Goal: Task Accomplishment & Management: Complete application form

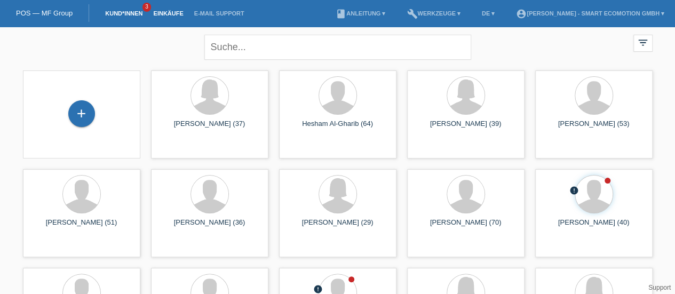
click at [166, 13] on link "Einkäufe" at bounding box center [168, 13] width 41 height 6
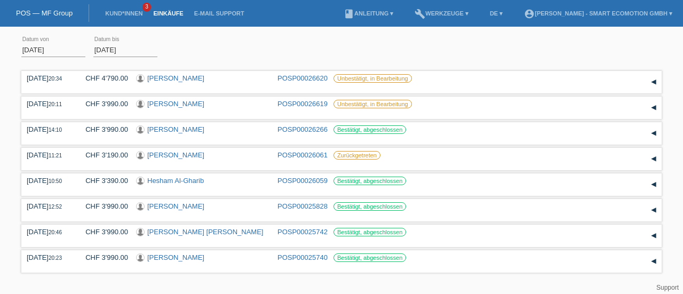
click at [48, 43] on input "01.08.2025" at bounding box center [53, 49] width 64 height 13
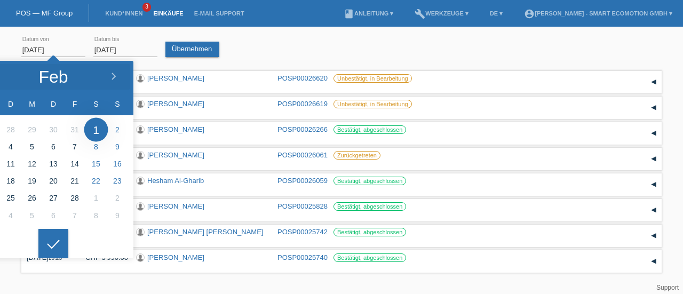
click at [113, 71] on div at bounding box center [113, 77] width 40 height 32
type input "01.01.2025"
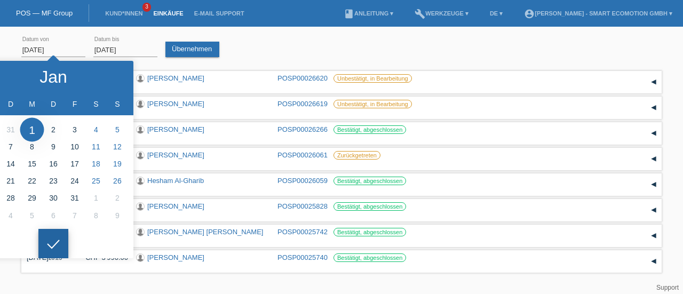
click at [53, 240] on icon at bounding box center [53, 245] width 17 height 10
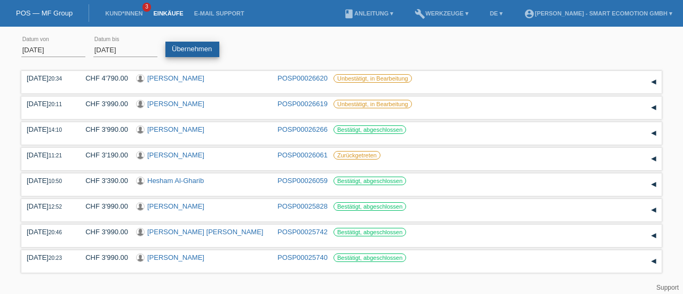
click at [182, 47] on link "Übernehmen" at bounding box center [192, 49] width 54 height 15
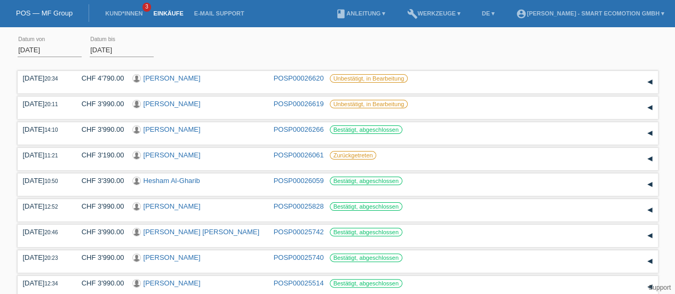
scroll to position [82, 0]
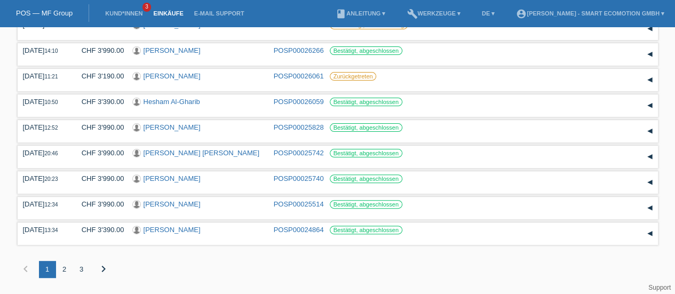
click at [81, 267] on div "3" at bounding box center [81, 269] width 17 height 17
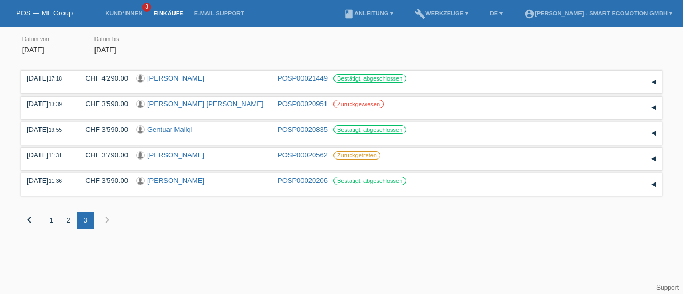
click at [69, 218] on div "2" at bounding box center [68, 220] width 17 height 17
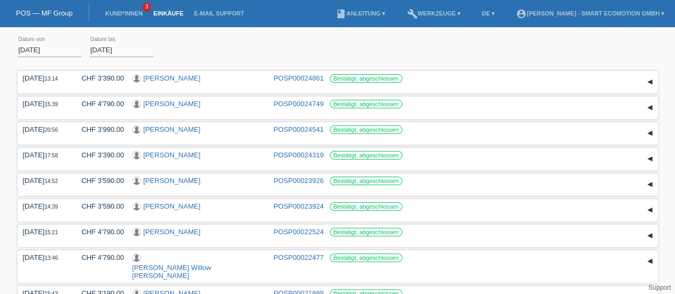
scroll to position [82, 0]
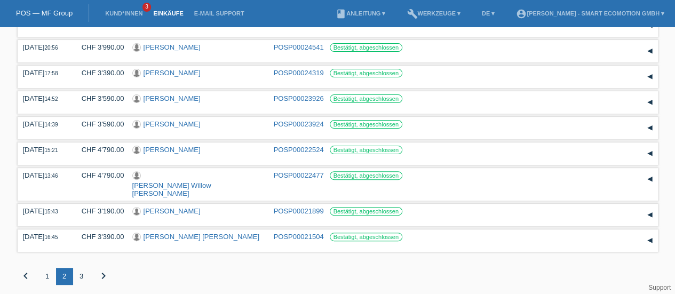
click at [48, 268] on div "1" at bounding box center [47, 276] width 17 height 17
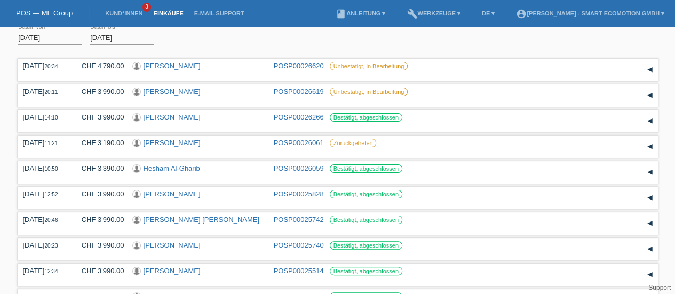
scroll to position [0, 0]
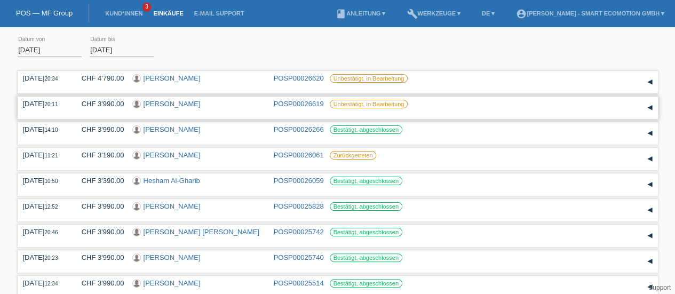
click at [284, 104] on link "POSP00026619" at bounding box center [299, 104] width 50 height 8
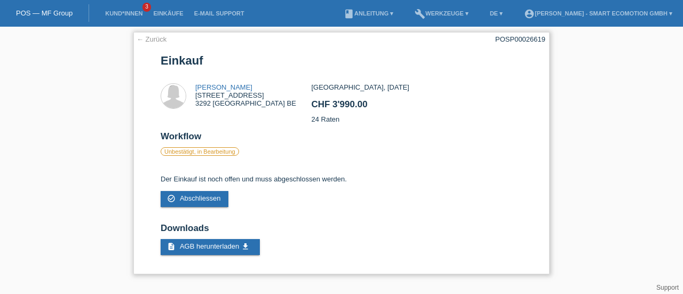
click at [209, 88] on link "[PERSON_NAME]" at bounding box center [223, 87] width 57 height 8
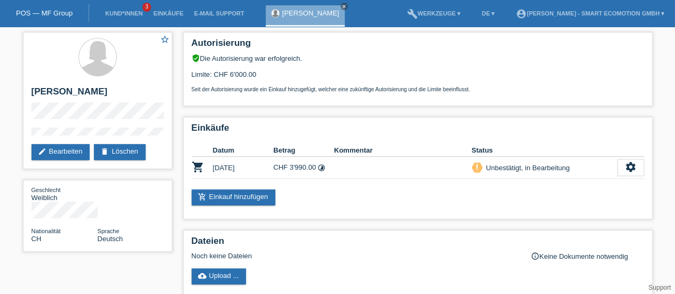
click at [55, 13] on link "POS — MF Group" at bounding box center [44, 13] width 57 height 8
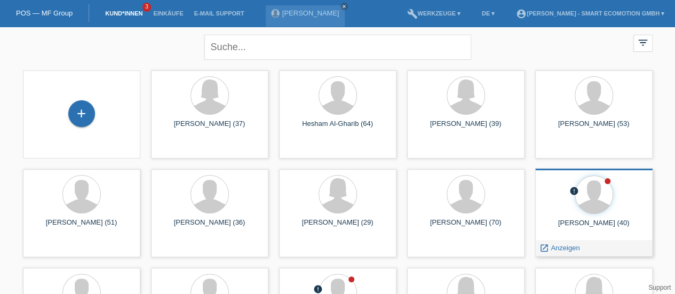
click at [584, 222] on div "Salvatore Hans Brunetto (40)" at bounding box center [594, 227] width 100 height 17
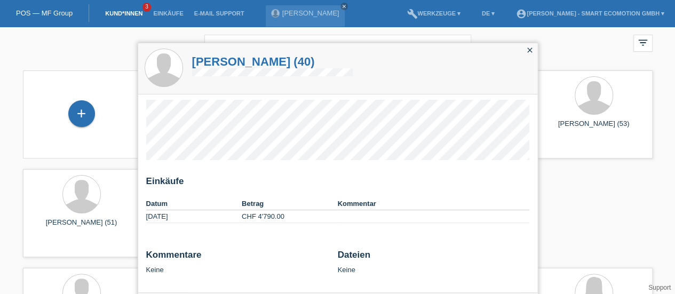
click at [242, 62] on h1 "Salvatore Hans Brunetto (40)" at bounding box center [272, 61] width 161 height 13
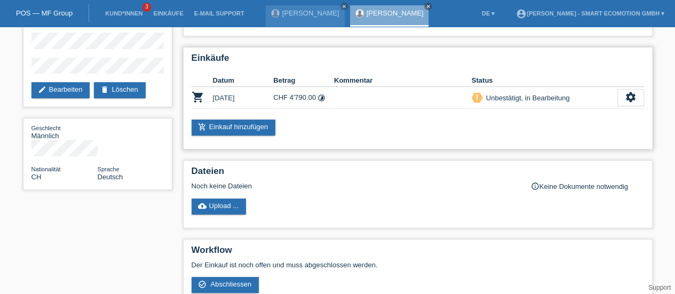
scroll to position [79, 0]
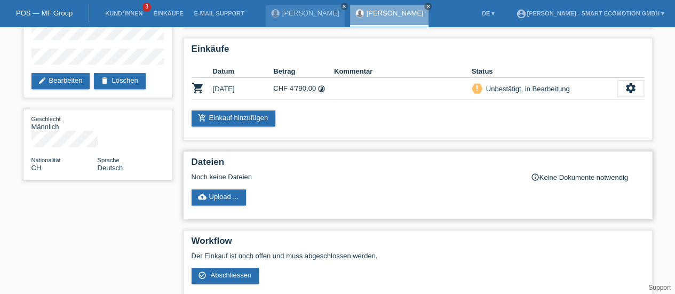
click at [535, 177] on icon "info_outline" at bounding box center [535, 177] width 9 height 9
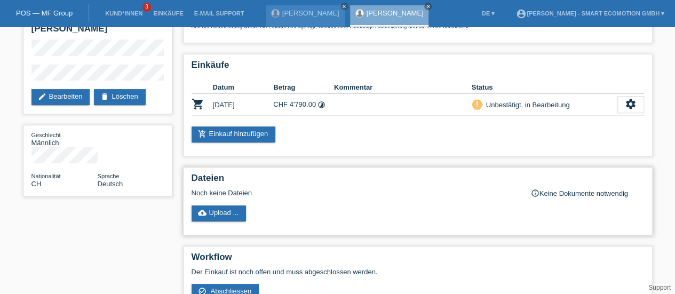
scroll to position [63, 0]
click at [658, 288] on link "Support" at bounding box center [659, 287] width 22 height 7
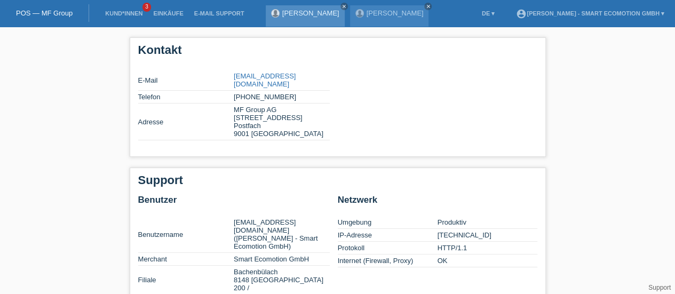
click at [299, 19] on div "[PERSON_NAME] close" at bounding box center [305, 15] width 79 height 21
click at [299, 14] on link "[PERSON_NAME]" at bounding box center [310, 13] width 57 height 8
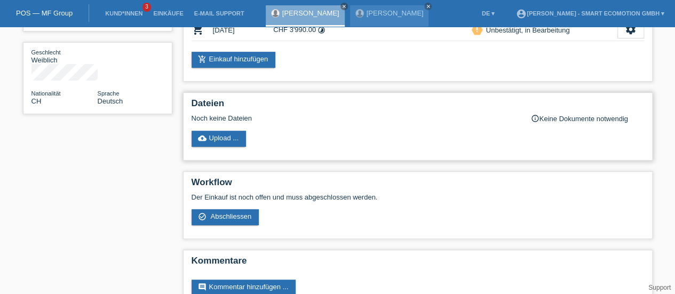
scroll to position [125, 0]
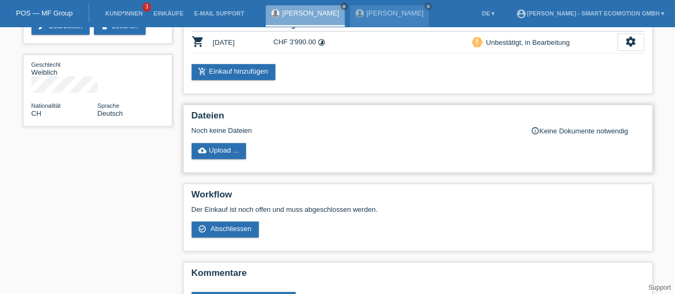
click at [534, 131] on icon "info_outline" at bounding box center [535, 130] width 9 height 9
click at [224, 148] on link "cloud_upload Upload ..." at bounding box center [219, 151] width 55 height 16
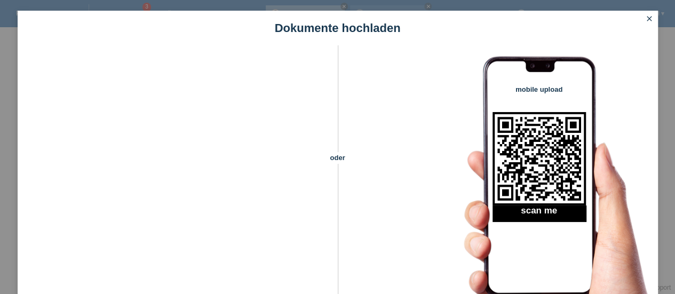
click at [649, 16] on icon "close" at bounding box center [649, 18] width 9 height 9
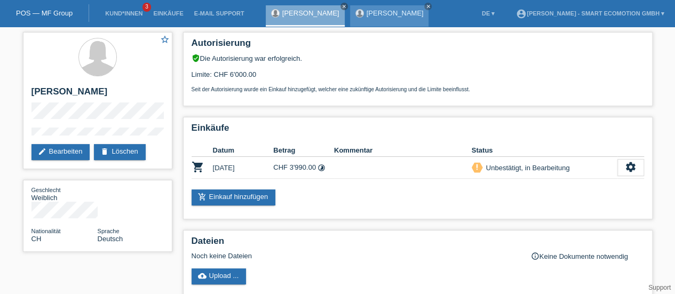
click at [384, 14] on link "[PERSON_NAME]" at bounding box center [395, 13] width 57 height 8
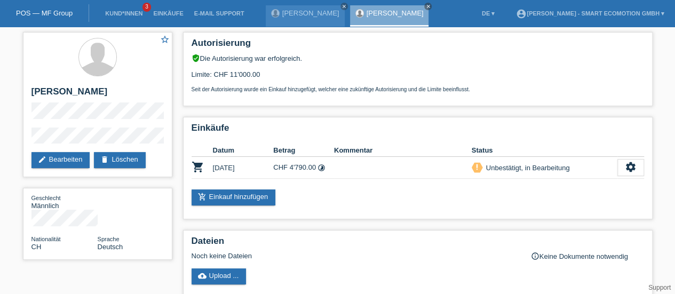
click at [384, 14] on link "[PERSON_NAME]" at bounding box center [395, 13] width 57 height 8
click at [282, 14] on link "[PERSON_NAME]" at bounding box center [310, 13] width 57 height 8
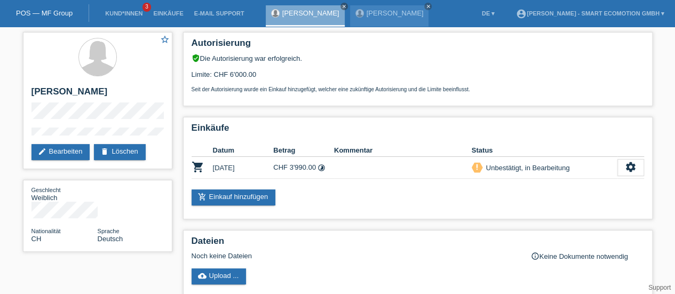
click at [661, 285] on link "Support" at bounding box center [659, 287] width 22 height 7
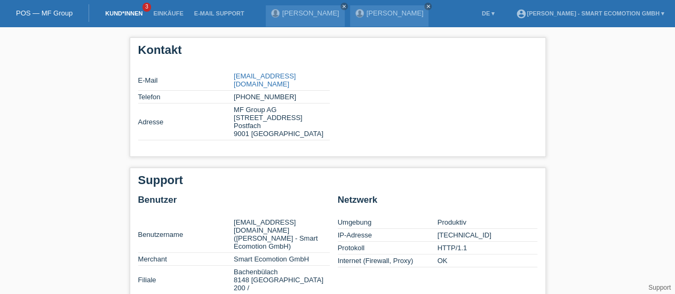
click at [123, 14] on link "Kund*innen" at bounding box center [124, 13] width 48 height 6
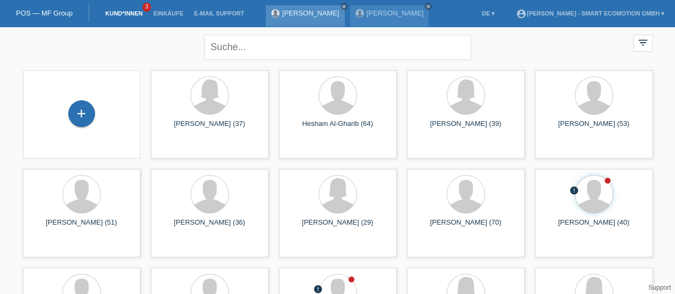
click at [293, 13] on link "[PERSON_NAME]" at bounding box center [310, 13] width 57 height 8
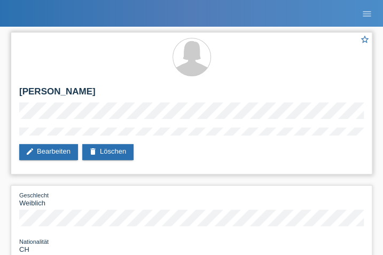
click at [237, 41] on div at bounding box center [191, 58] width 344 height 40
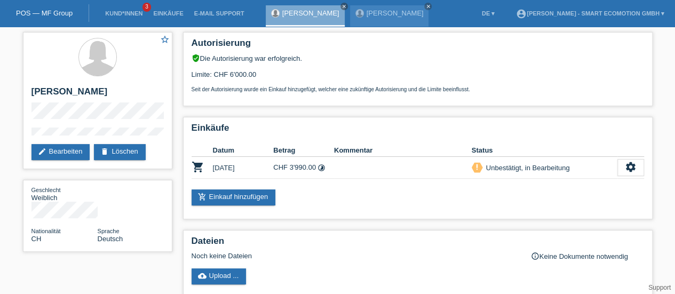
click at [49, 13] on link "POS — MF Group" at bounding box center [44, 13] width 57 height 8
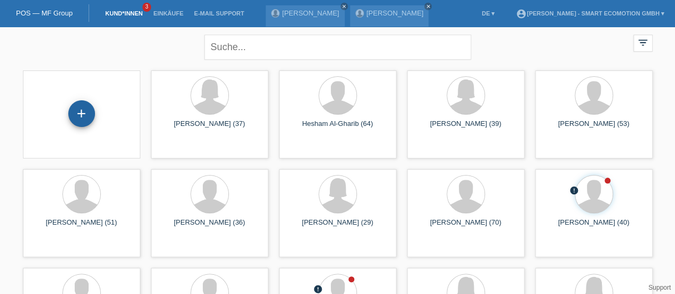
click at [80, 121] on div "+" at bounding box center [81, 113] width 27 height 27
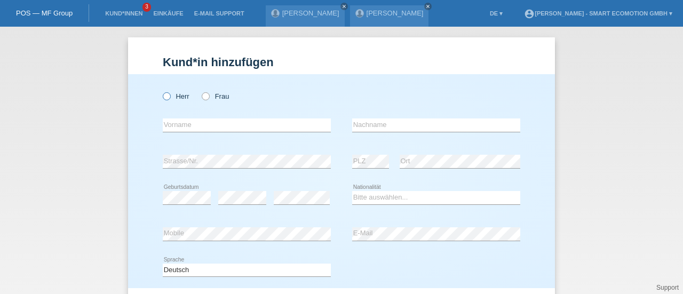
click at [161, 91] on icon at bounding box center [161, 91] width 0 height 0
click at [163, 94] on input "Herr" at bounding box center [166, 95] width 7 height 7
radio input "true"
click at [168, 124] on input "text" at bounding box center [247, 124] width 168 height 13
type input "[PERSON_NAME]"
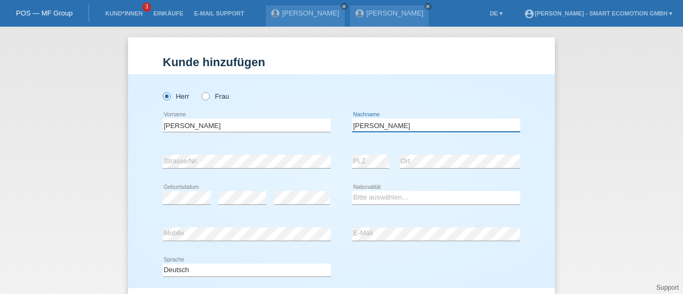
type input "[PERSON_NAME]"
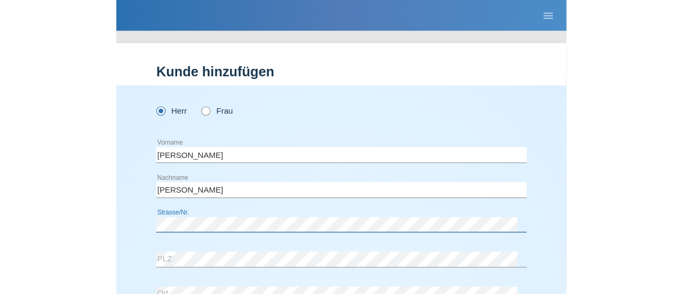
scroll to position [53, 0]
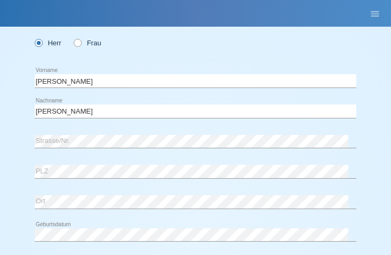
click at [242, 52] on div "Herr Frau" at bounding box center [195, 43] width 321 height 22
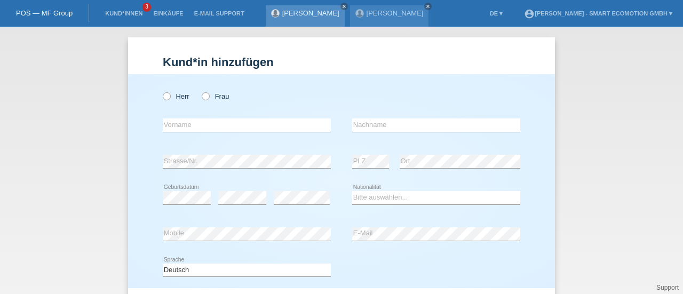
click at [292, 10] on link "[PERSON_NAME]" at bounding box center [310, 13] width 57 height 8
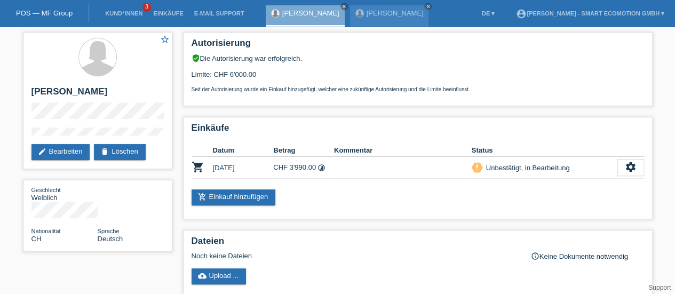
click at [55, 14] on link "POS — MF Group" at bounding box center [44, 13] width 57 height 8
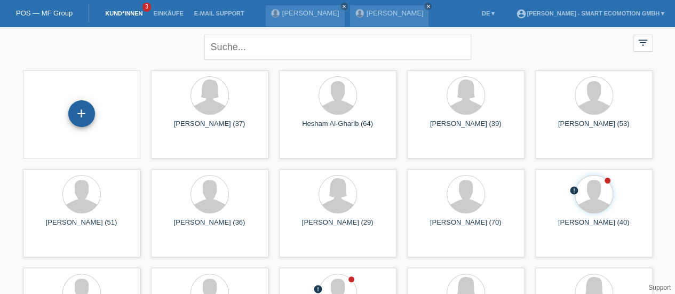
click at [85, 117] on div "+" at bounding box center [81, 113] width 27 height 27
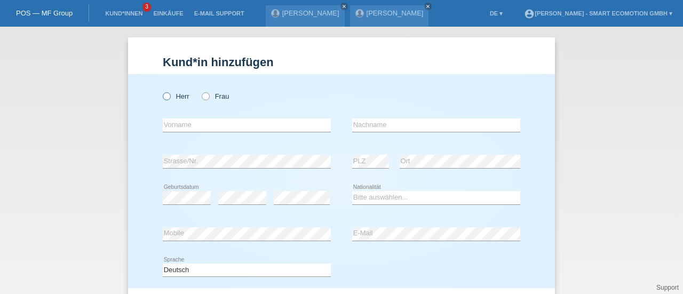
click at [161, 91] on icon at bounding box center [161, 91] width 0 height 0
click at [163, 96] on input "Herr" at bounding box center [166, 95] width 7 height 7
radio input "true"
click at [185, 124] on input "text" at bounding box center [247, 124] width 168 height 13
click at [185, 124] on input "Yohya" at bounding box center [247, 124] width 168 height 13
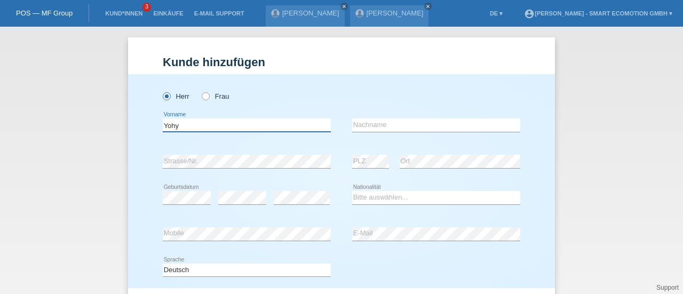
type input "Yohya"
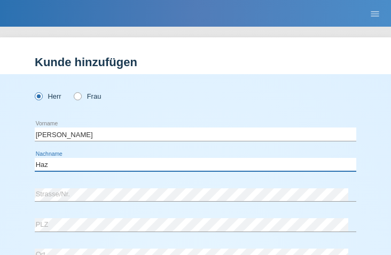
type input "Haz"
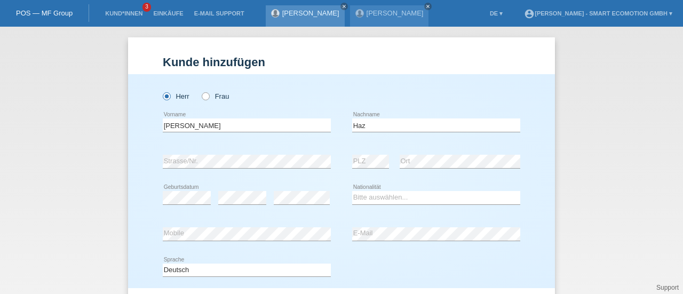
click at [287, 14] on link "[PERSON_NAME]" at bounding box center [310, 13] width 57 height 8
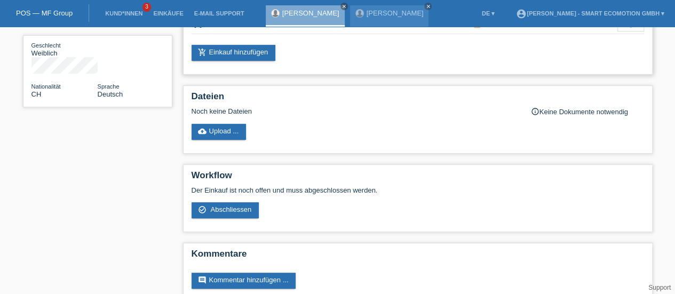
scroll to position [145, 0]
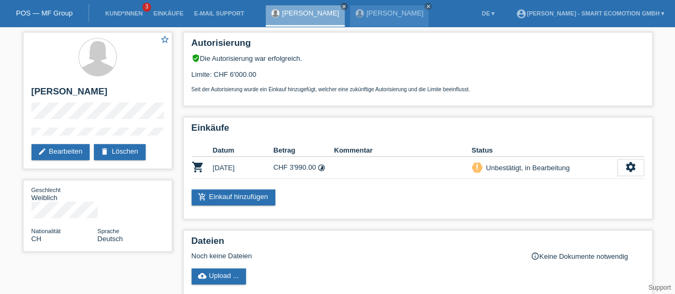
click at [45, 12] on link "POS — MF Group" at bounding box center [44, 13] width 57 height 8
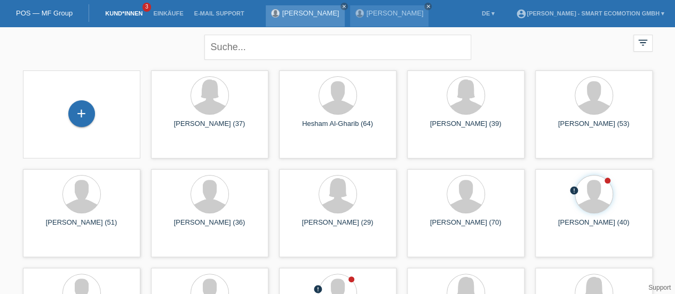
click at [296, 18] on div "[PERSON_NAME] close" at bounding box center [305, 15] width 79 height 21
click at [297, 12] on link "[PERSON_NAME]" at bounding box center [310, 13] width 57 height 8
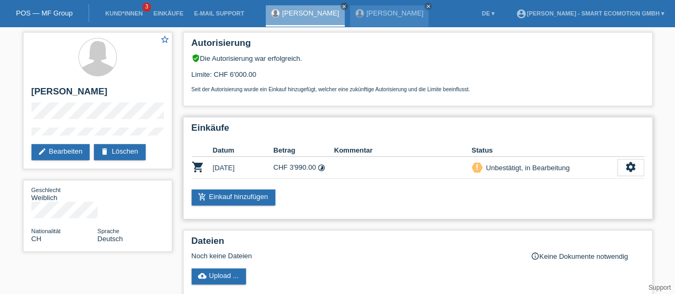
scroll to position [164, 0]
